Goal: Task Accomplishment & Management: Manage account settings

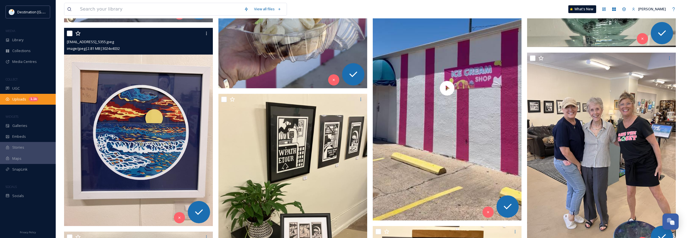
scroll to position [269, 0]
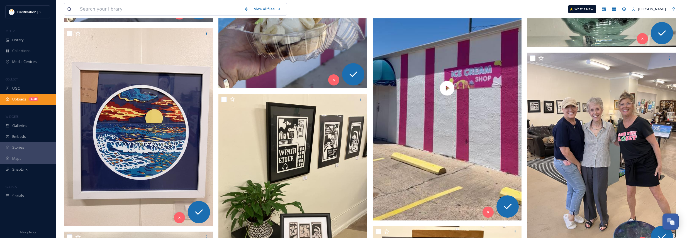
click at [18, 101] on span "Uploads" at bounding box center [19, 99] width 14 height 5
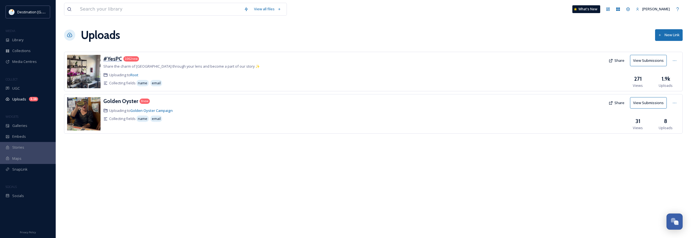
click at [113, 57] on h3 "#YesPC" at bounding box center [112, 58] width 19 height 7
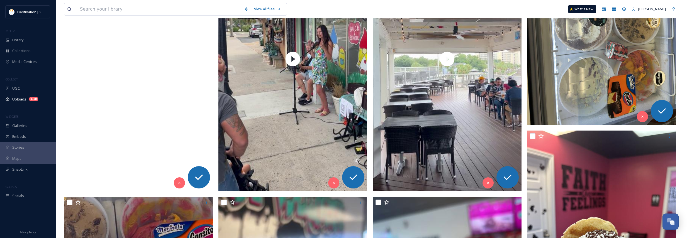
scroll to position [195, 0]
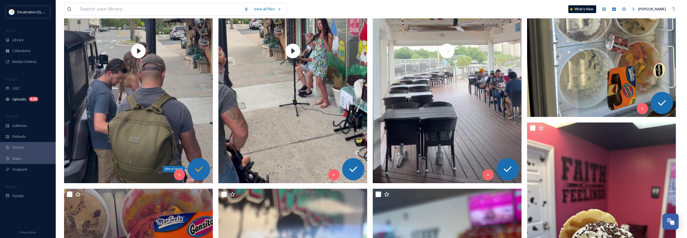
click at [198, 168] on icon at bounding box center [198, 169] width 11 height 11
click at [351, 165] on icon at bounding box center [353, 169] width 11 height 11
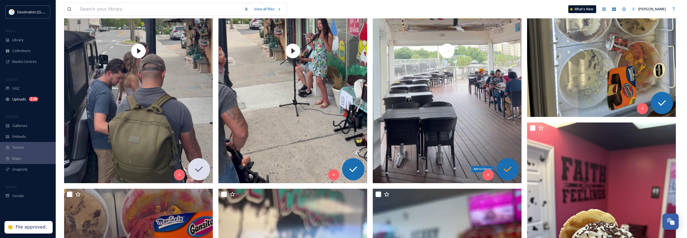
click at [506, 171] on icon at bounding box center [508, 170] width 8 height 6
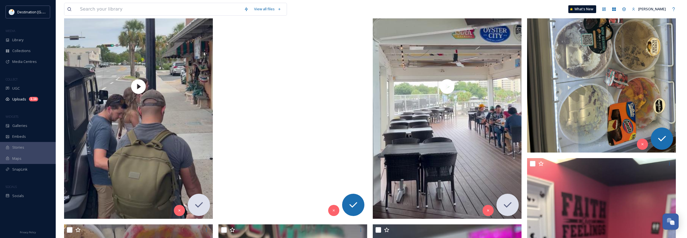
scroll to position [167, 0]
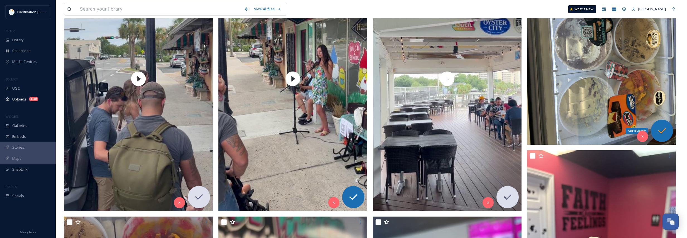
click at [665, 134] on icon at bounding box center [661, 130] width 11 height 11
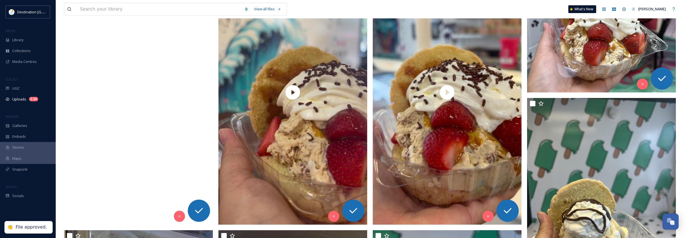
scroll to position [474, 0]
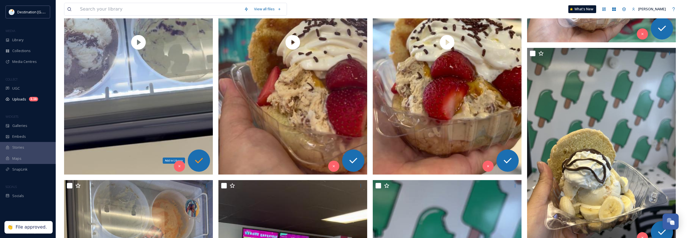
click at [203, 162] on icon at bounding box center [198, 160] width 11 height 11
click at [355, 160] on icon at bounding box center [353, 161] width 8 height 6
click at [510, 160] on icon at bounding box center [508, 161] width 8 height 6
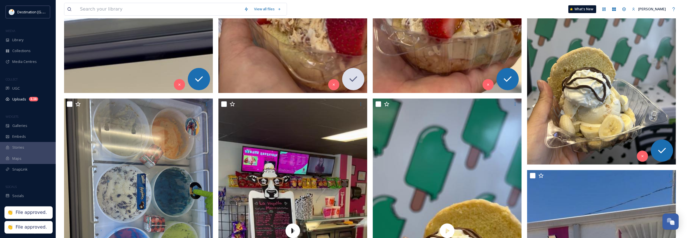
scroll to position [585, 0]
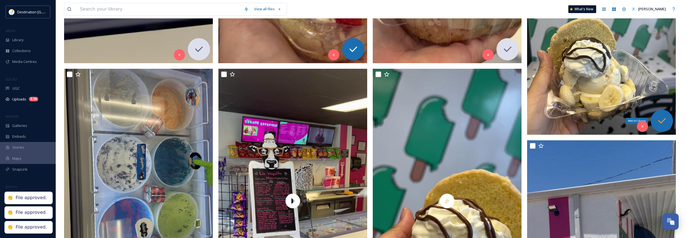
click at [661, 119] on icon at bounding box center [661, 120] width 11 height 11
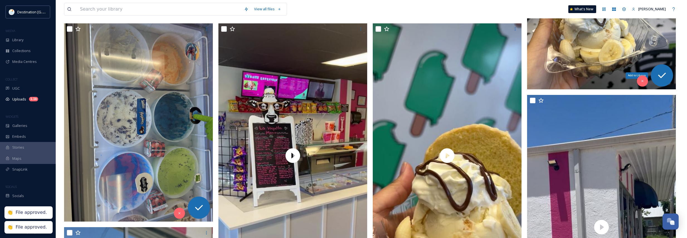
scroll to position [696, 0]
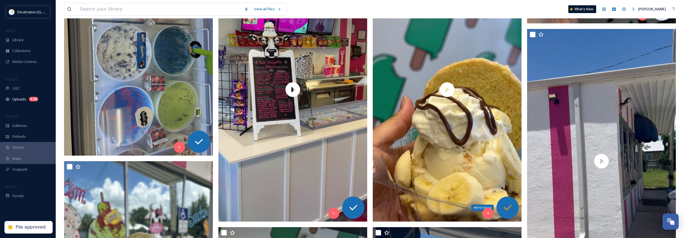
click at [507, 208] on icon at bounding box center [507, 207] width 11 height 11
click at [356, 206] on icon at bounding box center [353, 207] width 11 height 11
click at [195, 145] on icon at bounding box center [198, 141] width 11 height 11
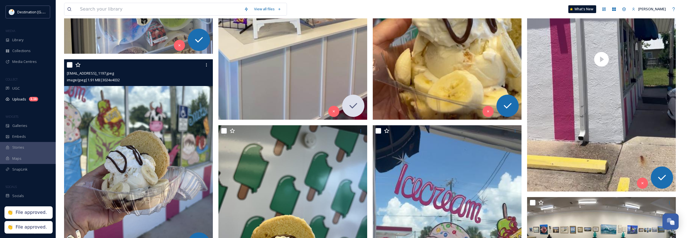
scroll to position [836, 0]
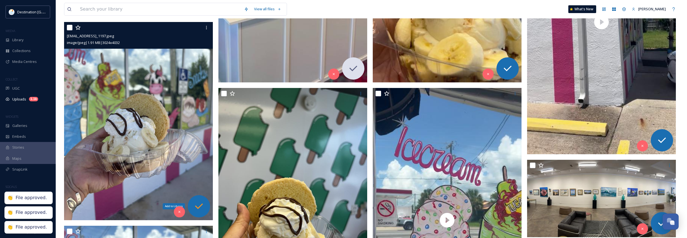
click at [199, 205] on icon at bounding box center [198, 206] width 11 height 11
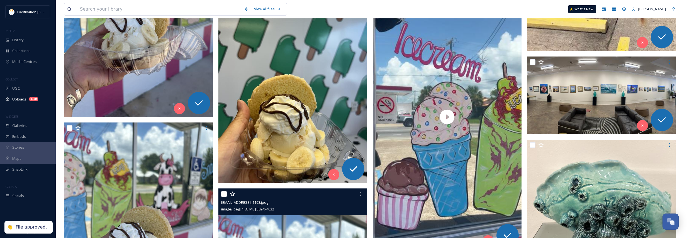
scroll to position [947, 0]
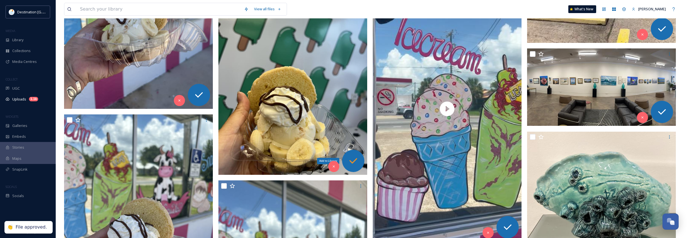
click at [356, 161] on icon at bounding box center [353, 160] width 11 height 11
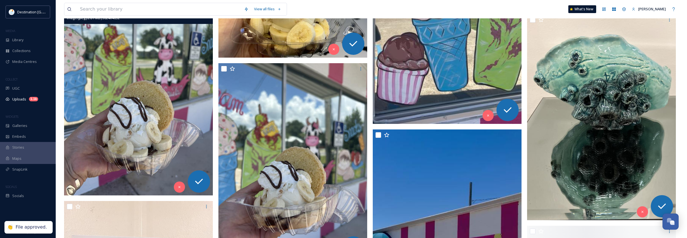
scroll to position [1086, 0]
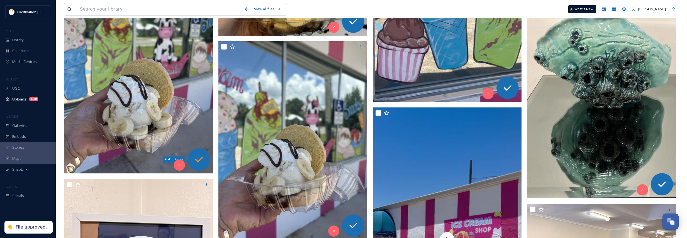
click at [197, 162] on icon at bounding box center [198, 159] width 11 height 11
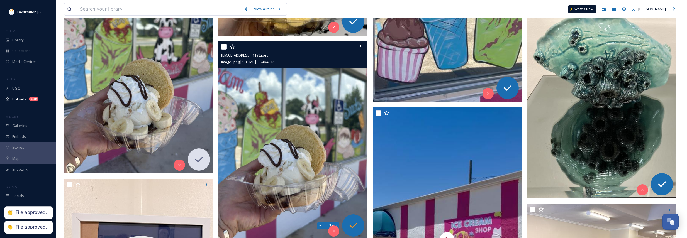
click at [355, 224] on icon at bounding box center [353, 226] width 8 height 6
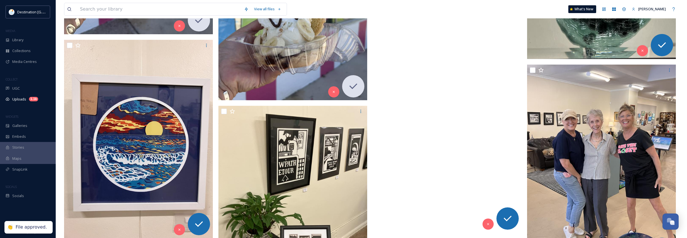
scroll to position [1253, 0]
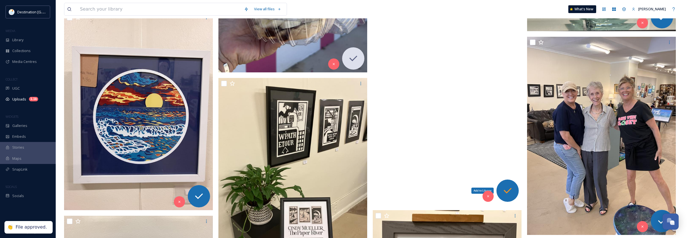
click at [512, 190] on icon at bounding box center [507, 190] width 11 height 11
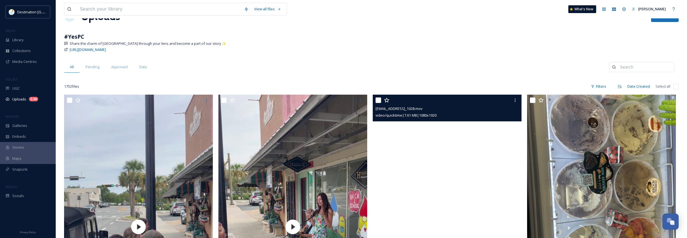
scroll to position [0, 0]
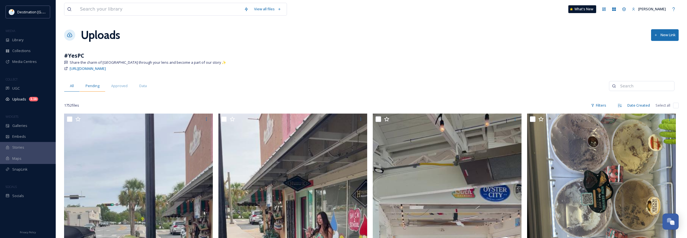
click at [91, 87] on span "Pending" at bounding box center [93, 85] width 14 height 5
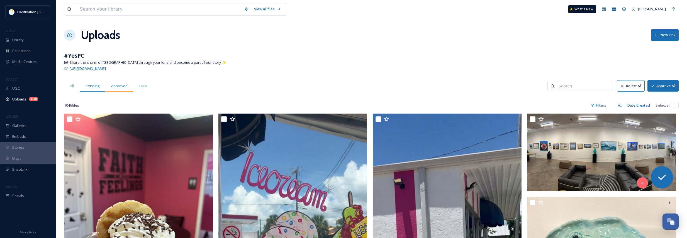
click at [114, 87] on span "Approved" at bounding box center [119, 85] width 16 height 5
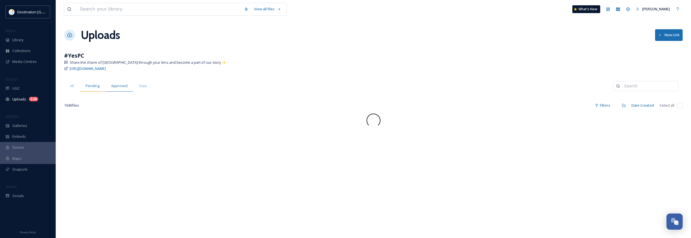
click at [89, 86] on span "Pending" at bounding box center [93, 85] width 14 height 5
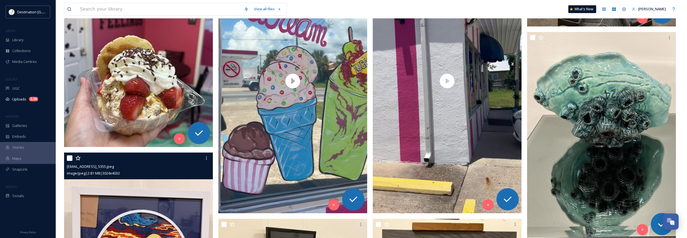
scroll to position [167, 0]
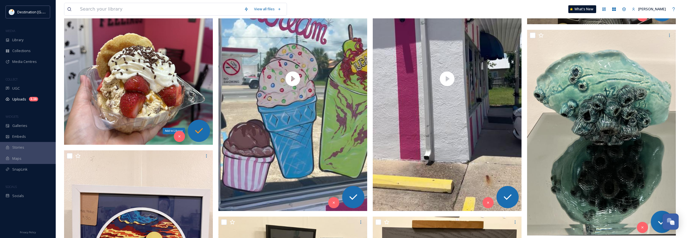
click at [196, 131] on icon at bounding box center [199, 131] width 8 height 6
click at [359, 199] on div "Add to Library" at bounding box center [353, 197] width 22 height 22
click at [508, 194] on icon at bounding box center [507, 197] width 11 height 11
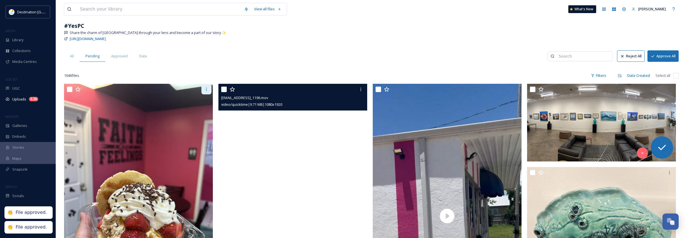
scroll to position [28, 0]
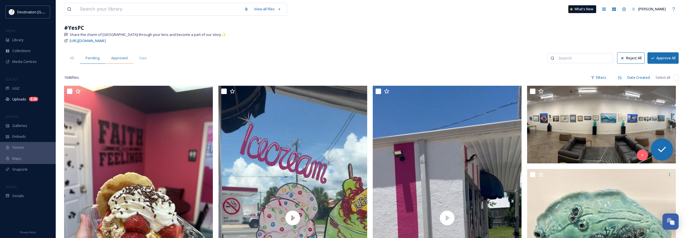
click at [116, 58] on span "Approved" at bounding box center [119, 57] width 16 height 5
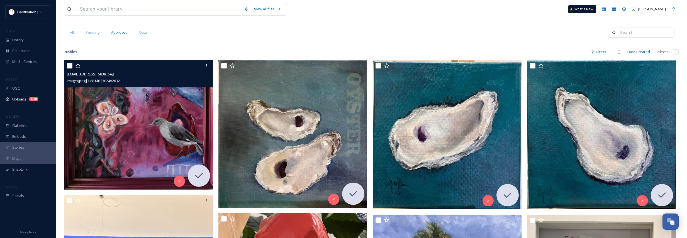
scroll to position [56, 0]
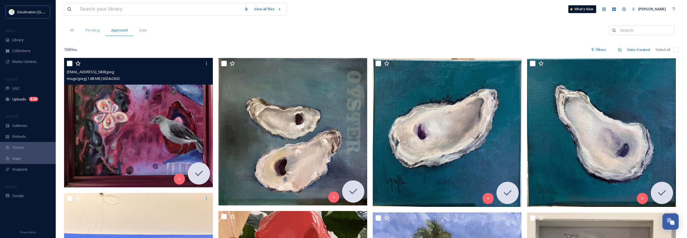
click at [69, 65] on input "checkbox" at bounding box center [70, 64] width 6 height 6
checkbox input "true"
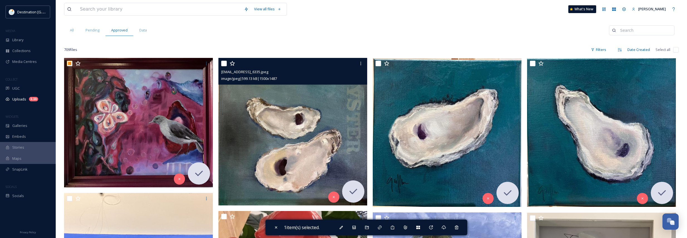
click at [222, 64] on input "checkbox" at bounding box center [224, 64] width 6 height 6
checkbox input "true"
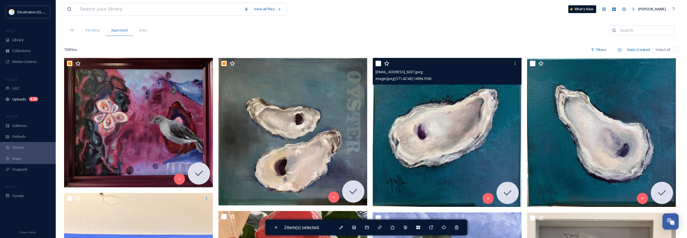
click at [378, 62] on input "checkbox" at bounding box center [378, 64] width 6 height 6
checkbox input "true"
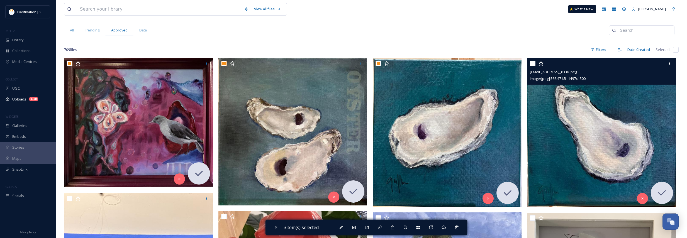
click at [534, 65] on input "checkbox" at bounding box center [533, 64] width 6 height 6
checkbox input "true"
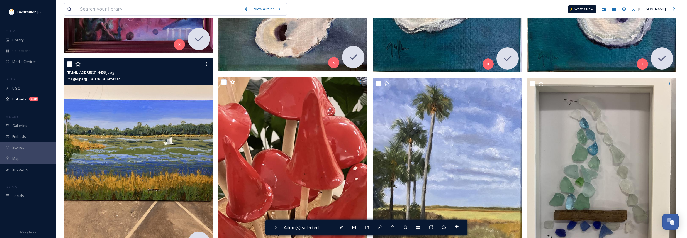
scroll to position [195, 0]
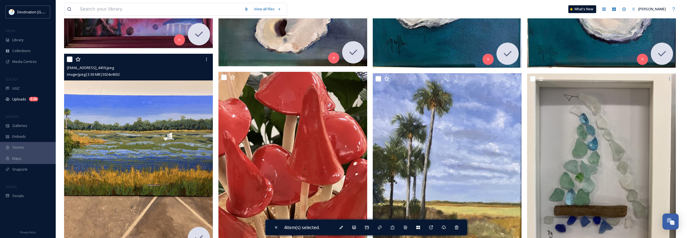
click at [69, 60] on input "checkbox" at bounding box center [70, 60] width 6 height 6
checkbox input "true"
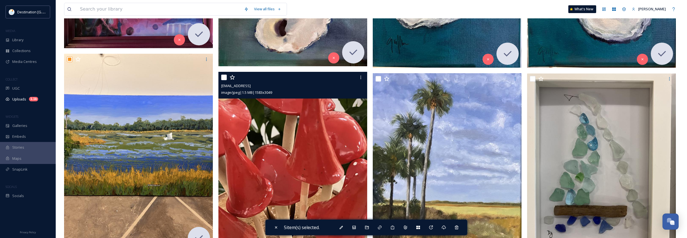
click at [225, 77] on input "checkbox" at bounding box center [224, 78] width 6 height 6
checkbox input "true"
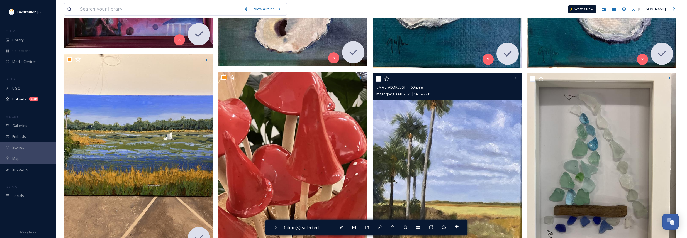
click at [375, 78] on div "ext_1754856807.979959_galleryofart850@gmail.com-IMG_4460.jpeg image/jpeg | 668.…" at bounding box center [447, 86] width 149 height 27
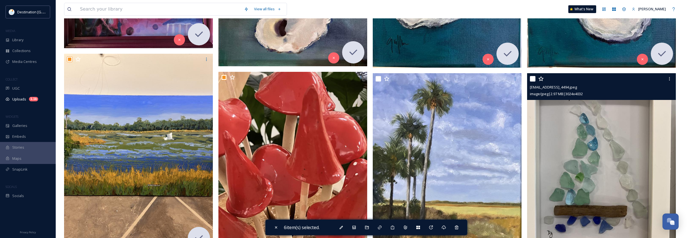
click at [530, 78] on input "checkbox" at bounding box center [533, 79] width 6 height 6
checkbox input "true"
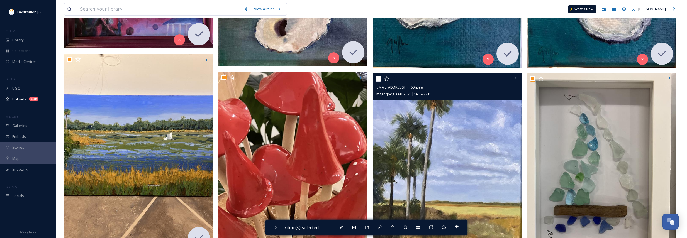
click at [377, 77] on input "checkbox" at bounding box center [378, 79] width 6 height 6
checkbox input "true"
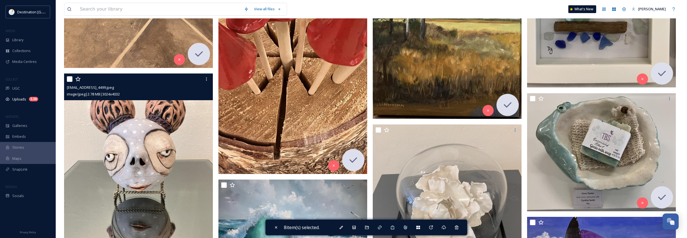
scroll to position [390, 0]
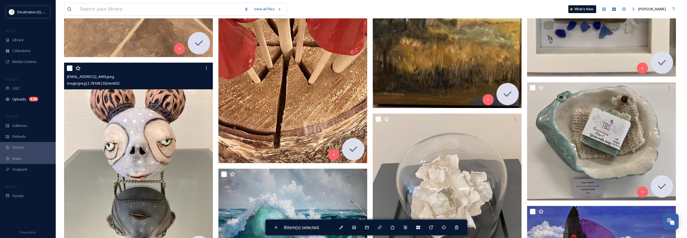
click at [67, 67] on input "checkbox" at bounding box center [70, 68] width 6 height 6
checkbox input "true"
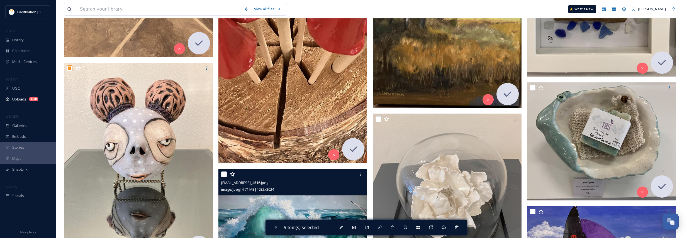
click at [225, 175] on input "checkbox" at bounding box center [224, 175] width 6 height 6
checkbox input "true"
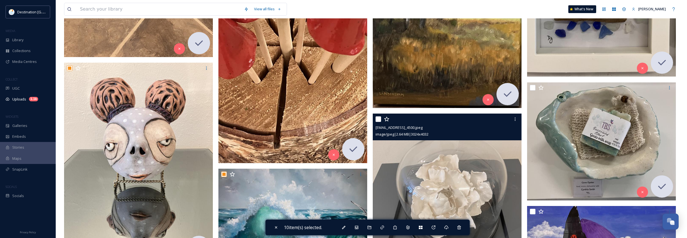
click at [380, 117] on input "checkbox" at bounding box center [378, 119] width 6 height 6
checkbox input "true"
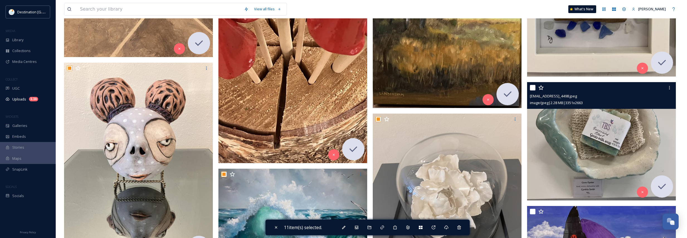
click at [531, 89] on input "checkbox" at bounding box center [533, 88] width 6 height 6
checkbox input "true"
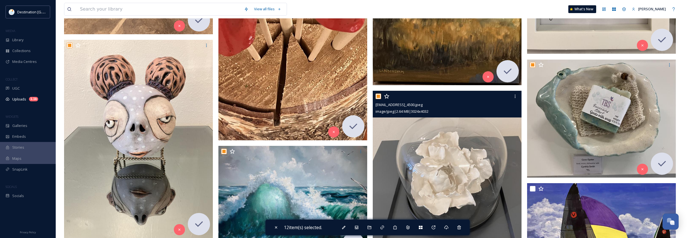
scroll to position [529, 0]
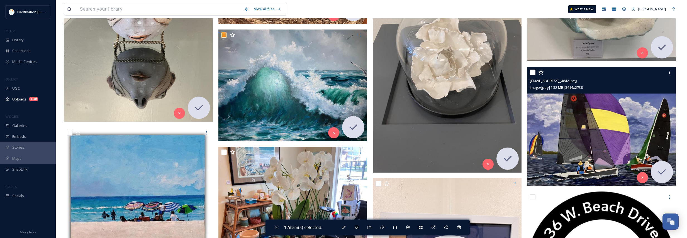
click at [532, 72] on input "checkbox" at bounding box center [533, 73] width 6 height 6
checkbox input "true"
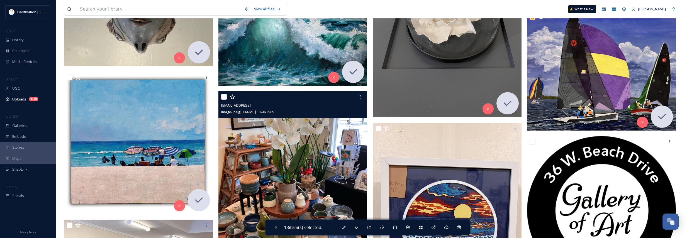
scroll to position [585, 0]
click at [224, 98] on input "checkbox" at bounding box center [224, 97] width 6 height 6
checkbox input "true"
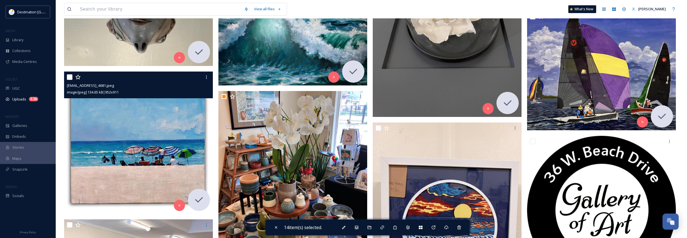
click at [69, 76] on input "checkbox" at bounding box center [70, 77] width 6 height 6
checkbox input "true"
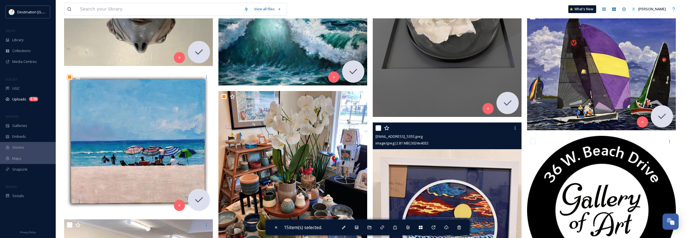
click at [376, 128] on input "checkbox" at bounding box center [378, 128] width 6 height 6
checkbox input "true"
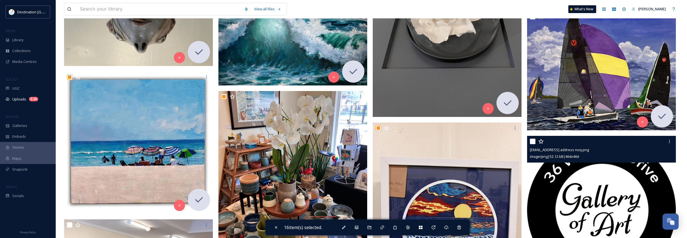
click at [531, 140] on input "checkbox" at bounding box center [533, 142] width 6 height 6
checkbox input "true"
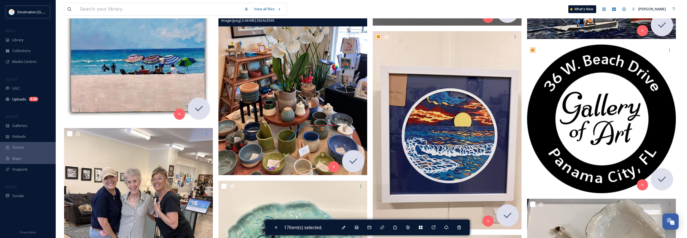
scroll to position [724, 0]
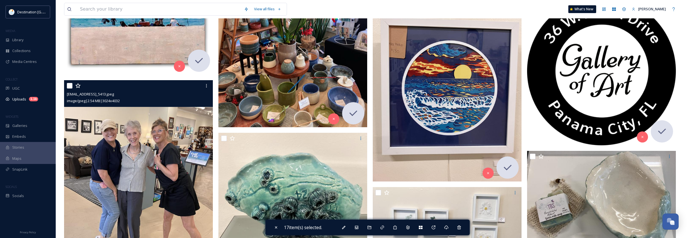
click at [71, 87] on input "checkbox" at bounding box center [70, 86] width 6 height 6
checkbox input "true"
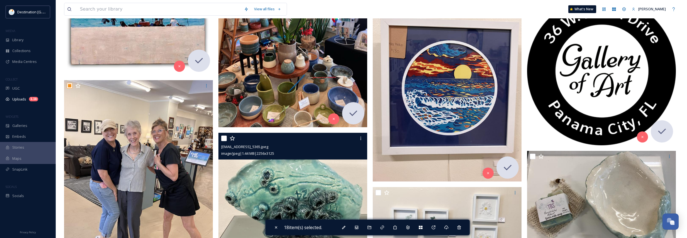
click at [224, 138] on input "checkbox" at bounding box center [224, 139] width 6 height 6
checkbox input "true"
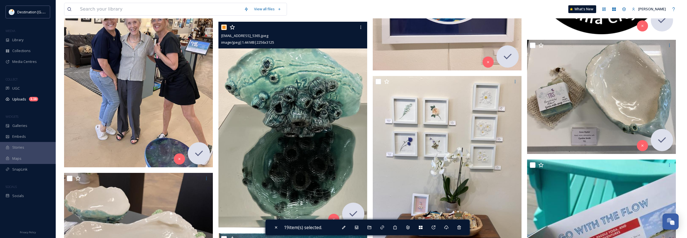
scroll to position [836, 0]
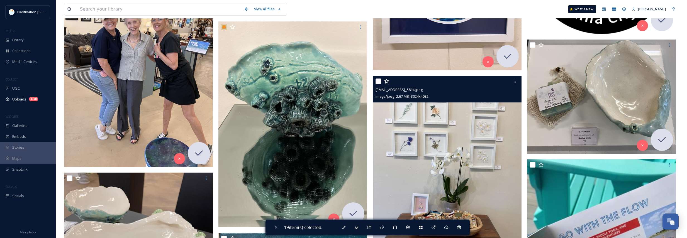
click at [378, 83] on input "checkbox" at bounding box center [378, 82] width 6 height 6
checkbox input "true"
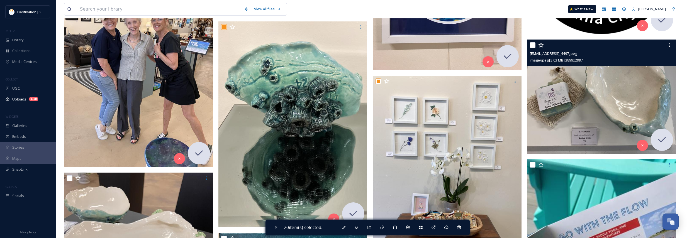
click at [530, 45] on div "ext_1754856268.143051_galleryofart850@gmail.com-IMG_4497.jpeg image/jpeg | 3.03…" at bounding box center [601, 53] width 149 height 27
click at [533, 46] on input "checkbox" at bounding box center [533, 45] width 6 height 6
checkbox input "true"
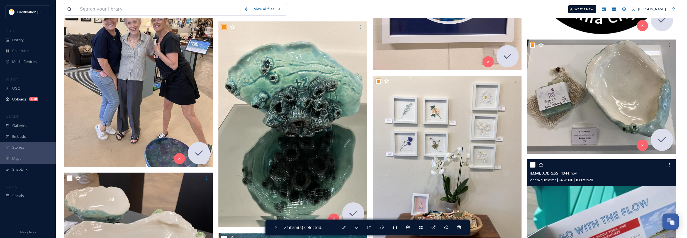
click at [533, 163] on input "checkbox" at bounding box center [533, 165] width 6 height 6
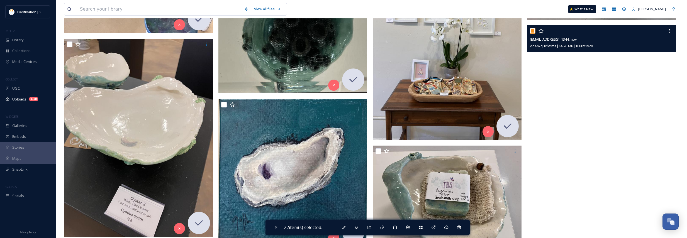
scroll to position [919, 0]
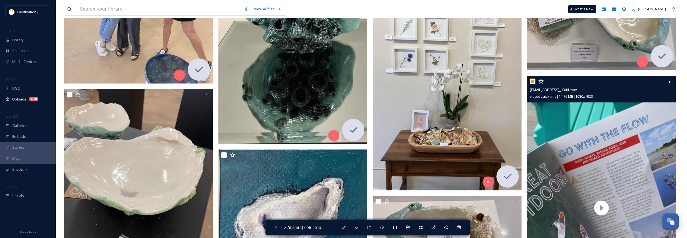
click at [533, 82] on input "checkbox" at bounding box center [533, 82] width 6 height 6
checkbox input "false"
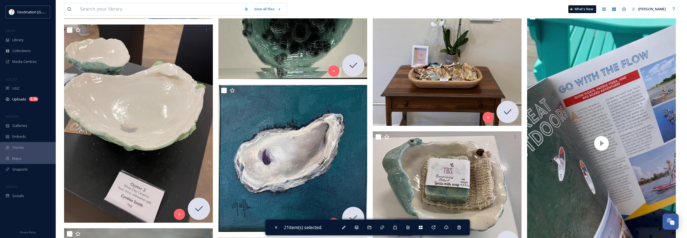
scroll to position [1003, 0]
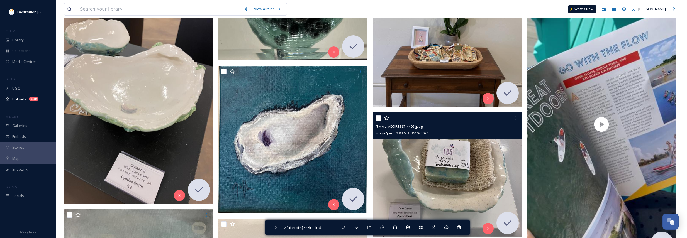
click at [380, 118] on input "checkbox" at bounding box center [378, 118] width 6 height 6
checkbox input "true"
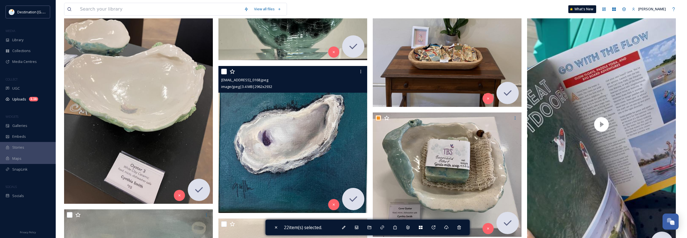
click at [223, 70] on input "checkbox" at bounding box center [224, 72] width 6 height 6
checkbox input "true"
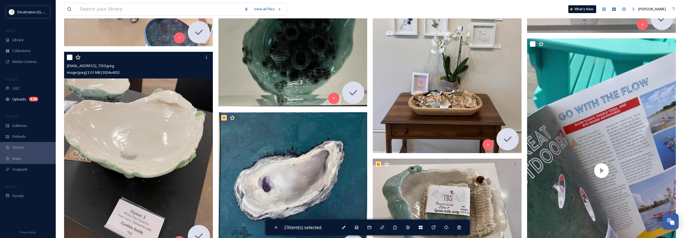
scroll to position [891, 0]
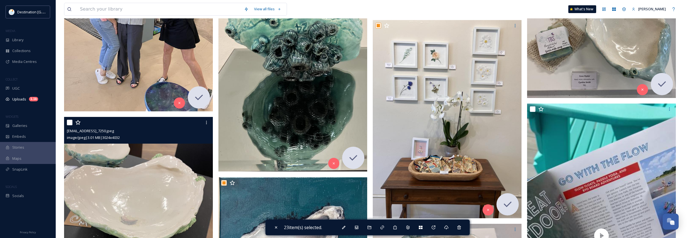
click at [69, 124] on input "checkbox" at bounding box center [70, 123] width 6 height 6
checkbox input "true"
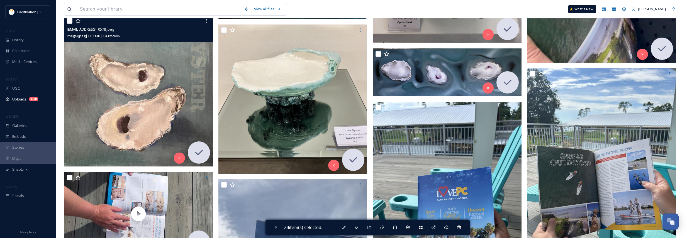
scroll to position [1198, 0]
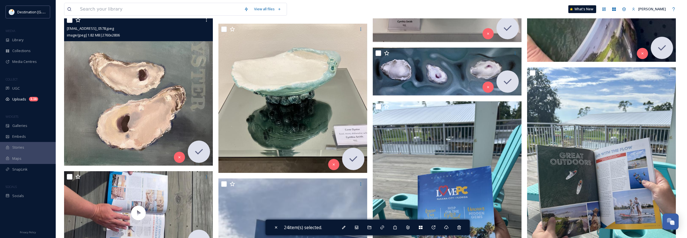
click at [68, 21] on input "checkbox" at bounding box center [70, 20] width 6 height 6
checkbox input "true"
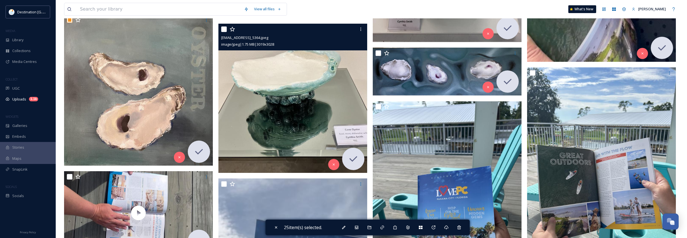
click at [225, 31] on input "checkbox" at bounding box center [224, 29] width 6 height 6
checkbox input "true"
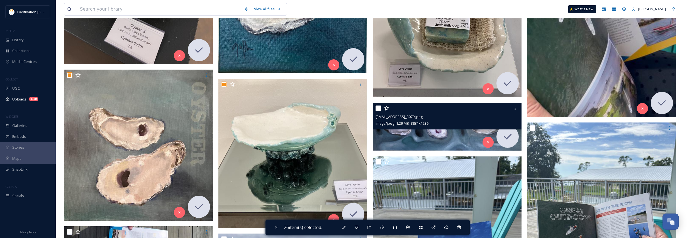
scroll to position [1142, 0]
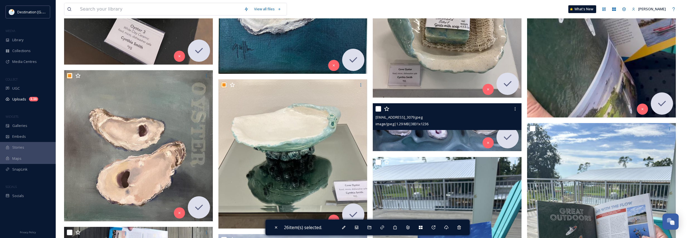
click at [377, 109] on input "checkbox" at bounding box center [378, 109] width 6 height 6
checkbox input "true"
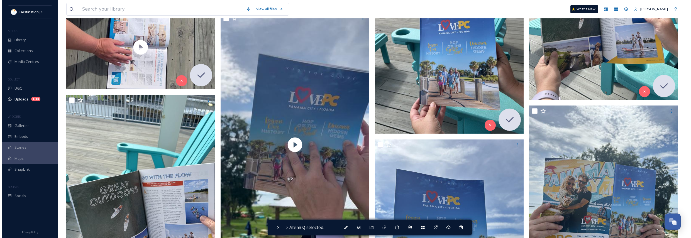
scroll to position [1365, 0]
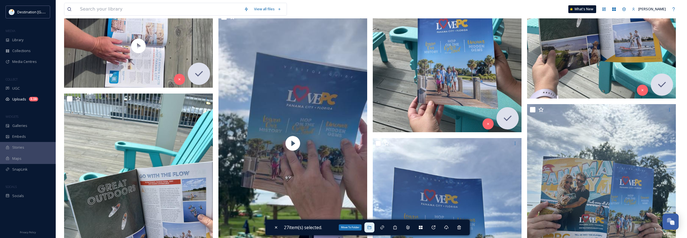
click at [371, 226] on icon at bounding box center [369, 227] width 4 height 3
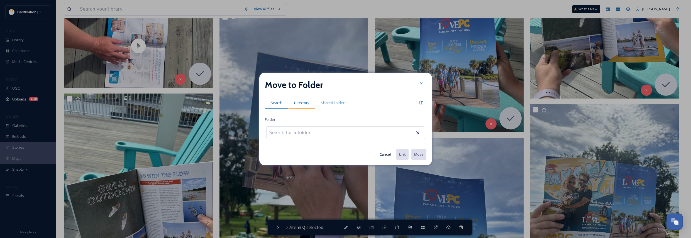
click at [300, 104] on span "Directory" at bounding box center [301, 102] width 15 height 5
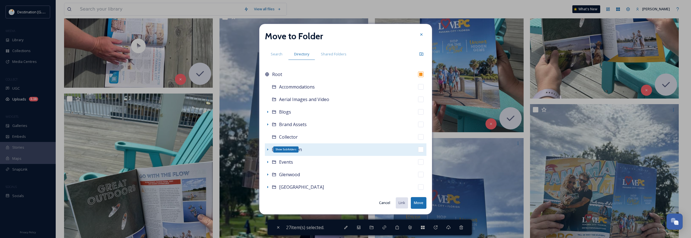
click at [267, 150] on icon at bounding box center [267, 149] width 4 height 4
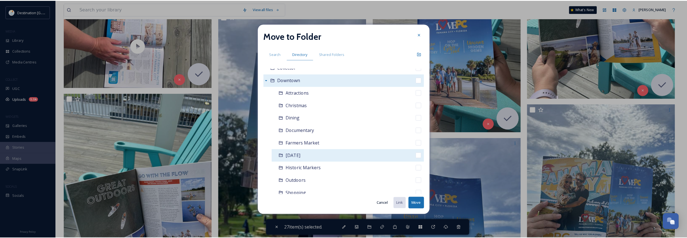
scroll to position [56, 0]
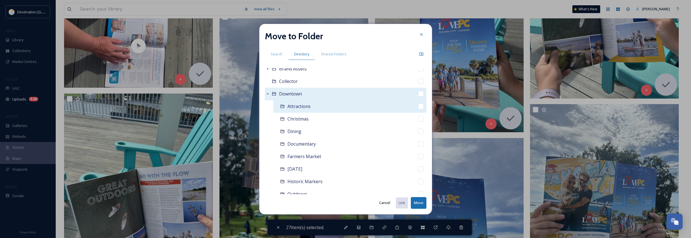
click at [419, 107] on input "checkbox" at bounding box center [421, 107] width 6 height 6
checkbox input "true"
checkbox input "false"
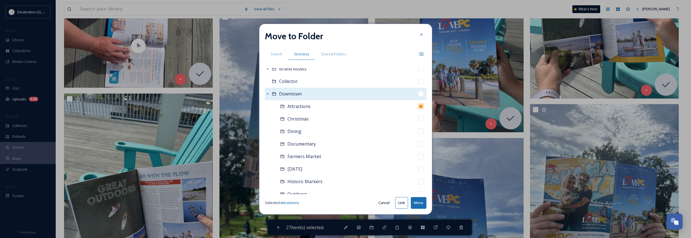
click at [423, 206] on button "Move" at bounding box center [419, 202] width 16 height 11
checkbox input "false"
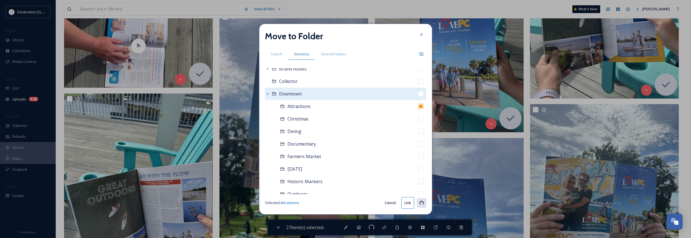
checkbox input "false"
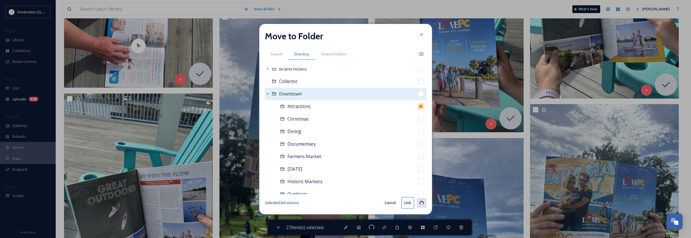
checkbox input "false"
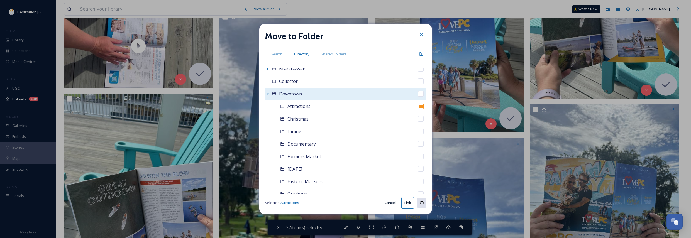
checkbox input "false"
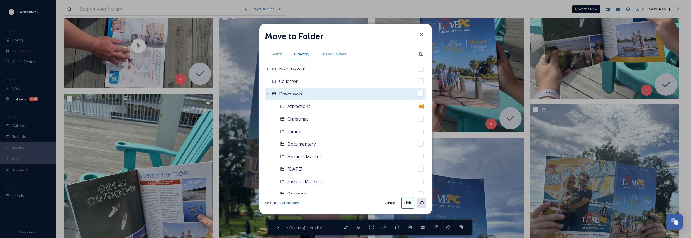
checkbox input "false"
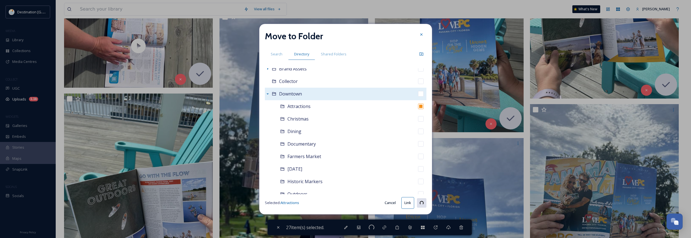
checkbox input "false"
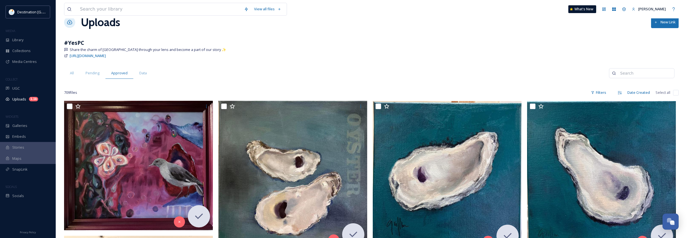
scroll to position [0, 0]
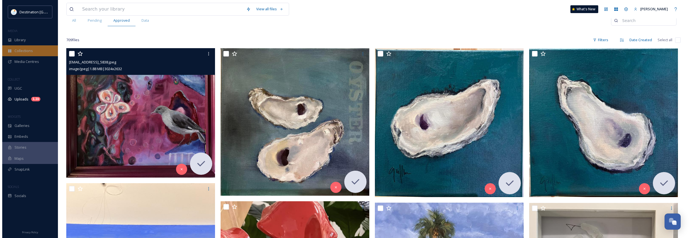
scroll to position [56, 0]
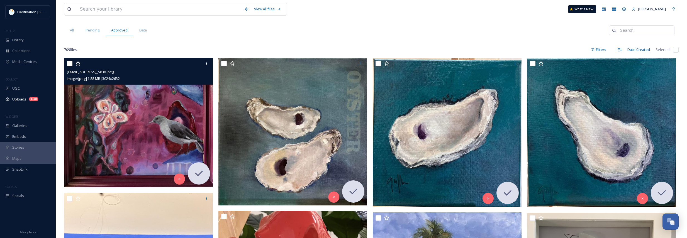
click at [67, 64] on input "checkbox" at bounding box center [70, 64] width 6 height 6
checkbox input "true"
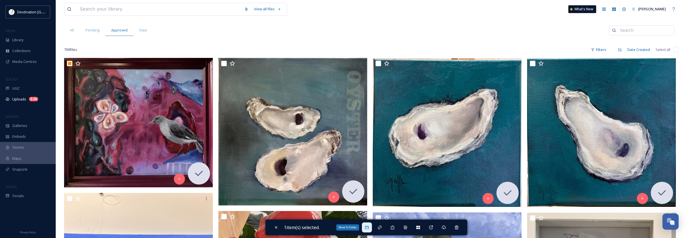
click at [369, 226] on icon at bounding box center [367, 227] width 4 height 3
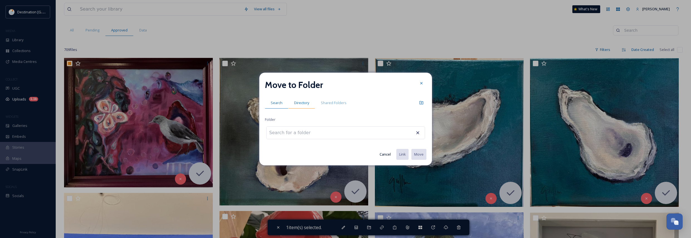
click at [301, 101] on span "Directory" at bounding box center [301, 102] width 15 height 5
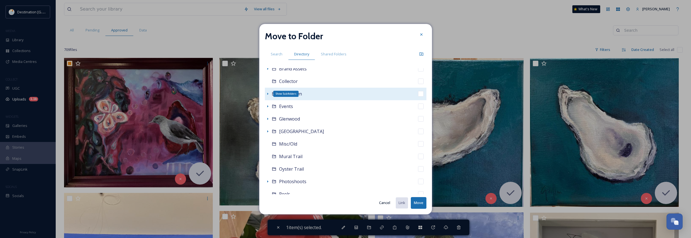
click at [267, 94] on icon at bounding box center [267, 94] width 4 height 4
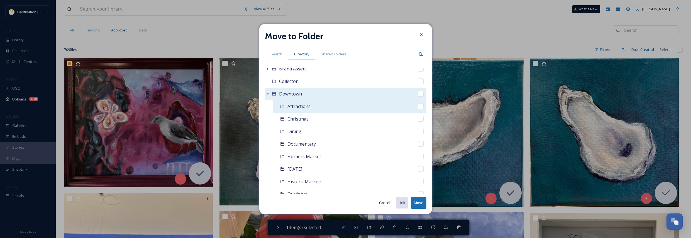
click at [418, 108] on input "checkbox" at bounding box center [421, 107] width 6 height 6
checkbox input "true"
checkbox input "false"
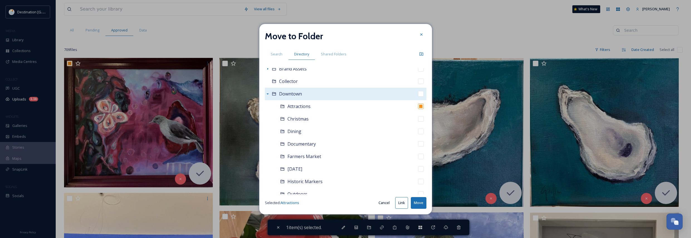
click at [420, 206] on button "Move" at bounding box center [419, 202] width 16 height 11
checkbox input "false"
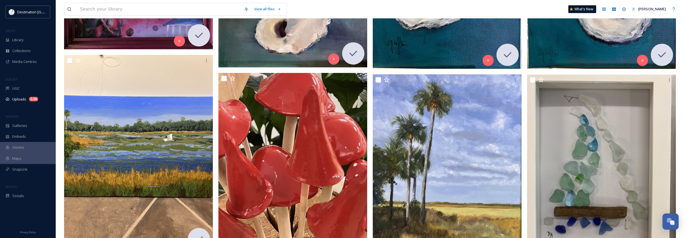
scroll to position [195, 0]
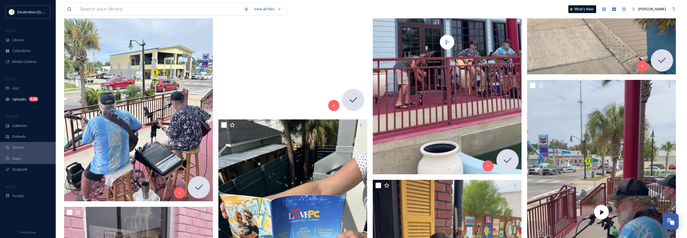
scroll to position [2479, 0]
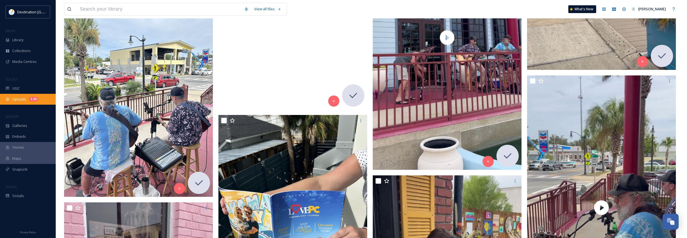
click at [21, 97] on span "Uploads" at bounding box center [19, 99] width 14 height 5
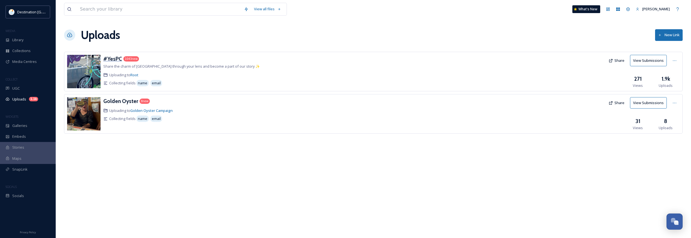
click at [109, 59] on h3 "#YesPC" at bounding box center [112, 58] width 19 height 7
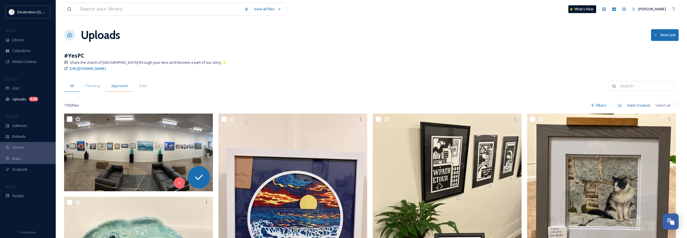
click at [115, 90] on div "Approved" at bounding box center [119, 85] width 28 height 11
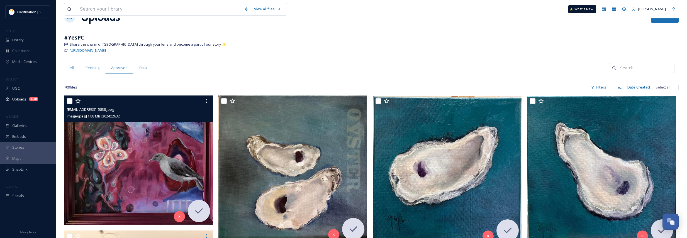
scroll to position [28, 0]
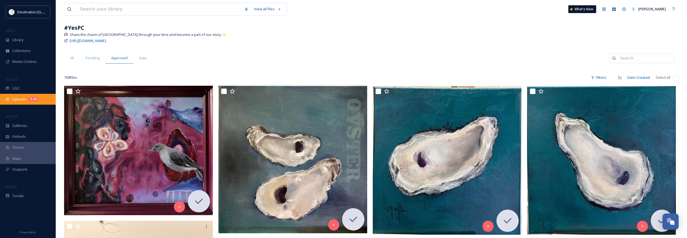
click at [21, 100] on span "Uploads" at bounding box center [19, 99] width 14 height 5
